Goal: Task Accomplishment & Management: Use online tool/utility

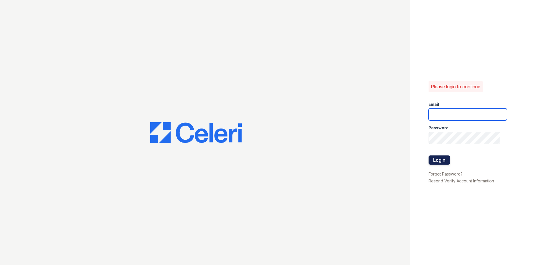
type input "mdanner@trinity-pm.com"
click at [444, 155] on button "Login" at bounding box center [439, 159] width 21 height 9
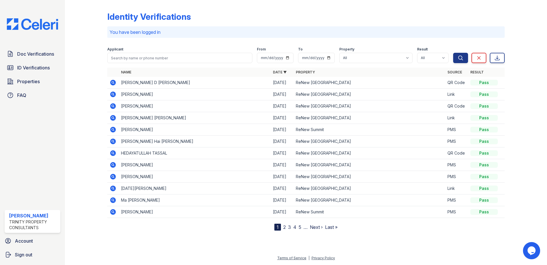
click at [112, 83] on icon at bounding box center [113, 83] width 6 height 6
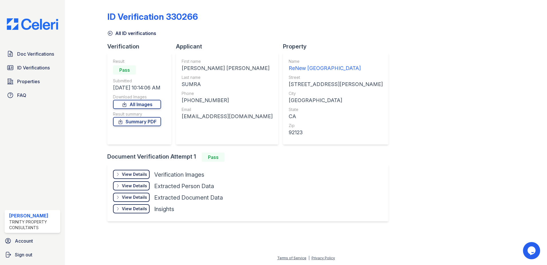
click at [137, 173] on div "View Details" at bounding box center [134, 174] width 25 height 6
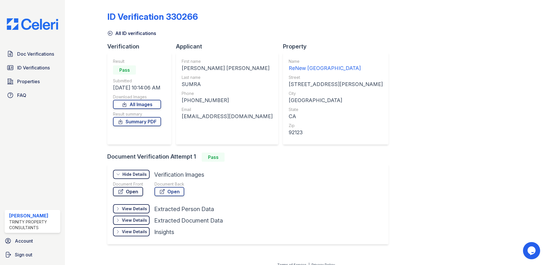
click at [134, 189] on link "Open" at bounding box center [128, 191] width 30 height 9
click at [40, 55] on span "Doc Verifications" at bounding box center [35, 53] width 37 height 7
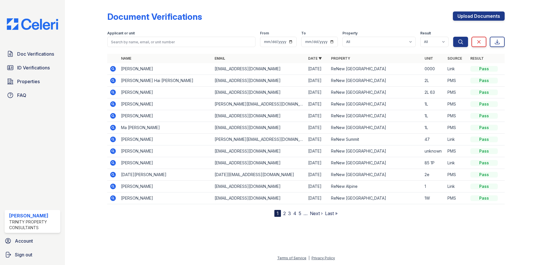
click at [114, 68] on icon at bounding box center [113, 69] width 6 height 6
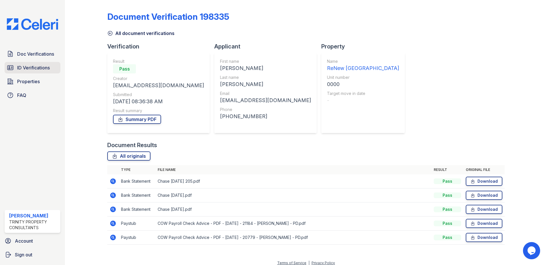
click at [43, 68] on span "ID Verifications" at bounding box center [33, 67] width 33 height 7
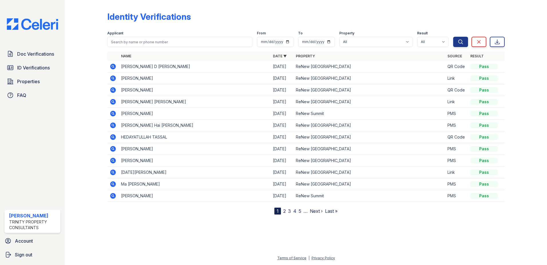
click at [284, 211] on link "2" at bounding box center [284, 211] width 3 height 6
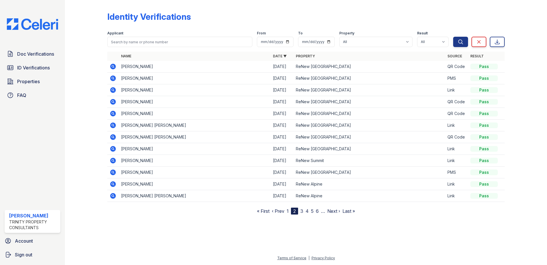
click at [301, 210] on link "3" at bounding box center [302, 211] width 3 height 6
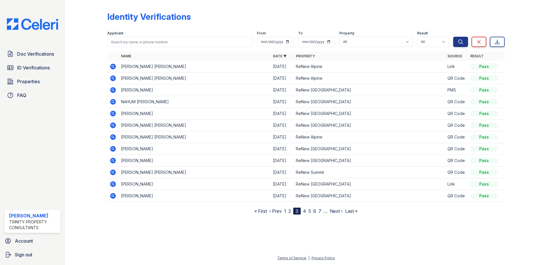
click at [286, 210] on link "1" at bounding box center [285, 211] width 2 height 6
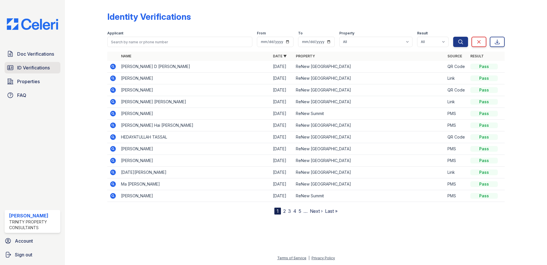
click at [36, 69] on span "ID Verifications" at bounding box center [33, 67] width 33 height 7
click at [115, 124] on icon at bounding box center [113, 125] width 6 height 6
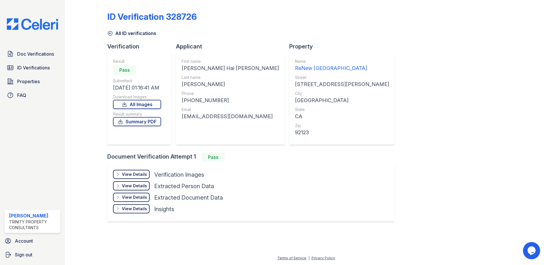
click at [139, 178] on div "View Details Details" at bounding box center [131, 173] width 37 height 9
click at [0, 0] on div "Hide Details Details" at bounding box center [0, 0] width 0 height 0
click at [139, 172] on div "View Details" at bounding box center [134, 174] width 25 height 6
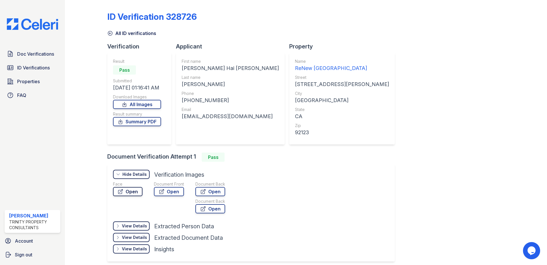
click at [137, 190] on link "Open" at bounding box center [127, 191] width 29 height 9
click at [56, 65] on link "ID Verifications" at bounding box center [33, 67] width 56 height 11
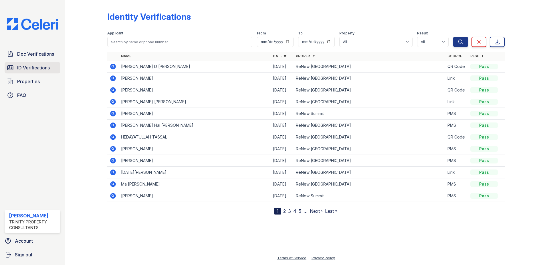
click at [45, 70] on span "ID Verifications" at bounding box center [33, 67] width 33 height 7
